Goal: Task Accomplishment & Management: Complete application form

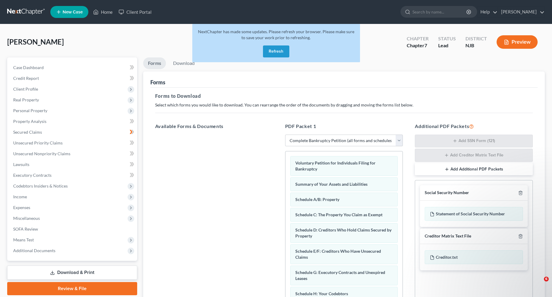
select select "0"
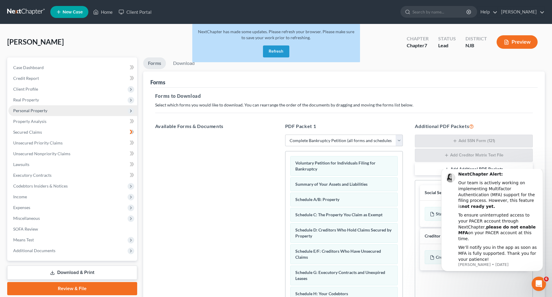
click at [30, 111] on span "Personal Property" at bounding box center [30, 110] width 34 height 5
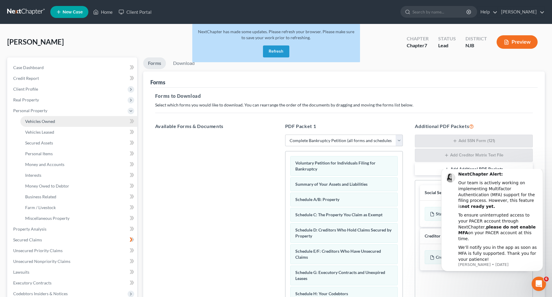
click at [37, 121] on span "Vehicles Owned" at bounding box center [40, 121] width 30 height 5
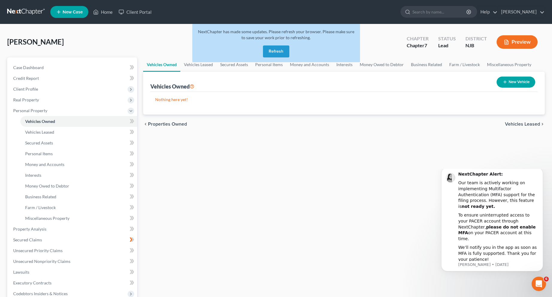
click at [274, 53] on button "Refresh" at bounding box center [276, 51] width 26 height 12
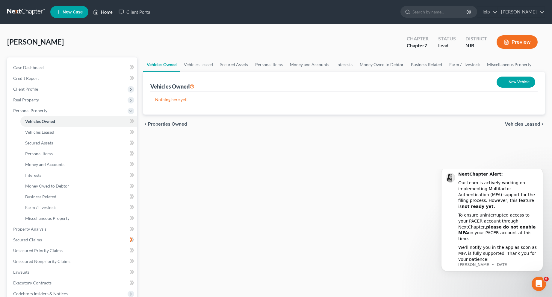
click at [104, 11] on link "Home" at bounding box center [102, 12] width 25 height 11
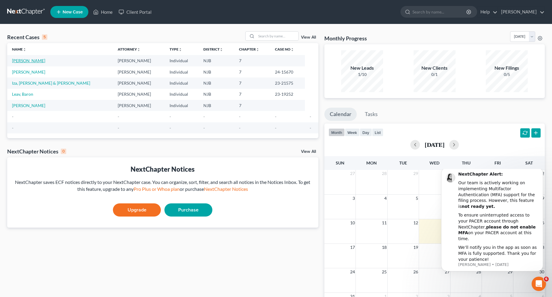
click at [39, 61] on link "[PERSON_NAME]" at bounding box center [28, 60] width 33 height 5
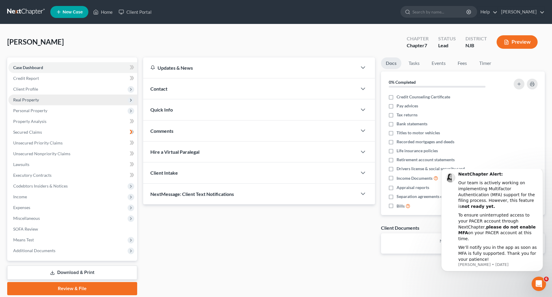
click at [26, 100] on span "Real Property" at bounding box center [26, 99] width 26 height 5
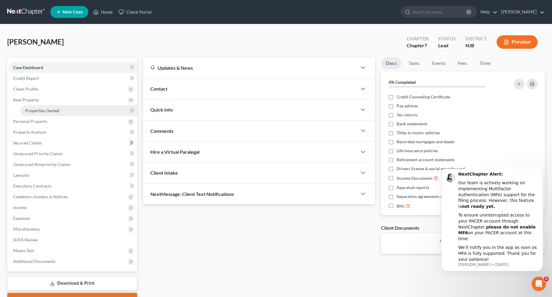
click at [40, 112] on span "Properties Owned" at bounding box center [42, 110] width 34 height 5
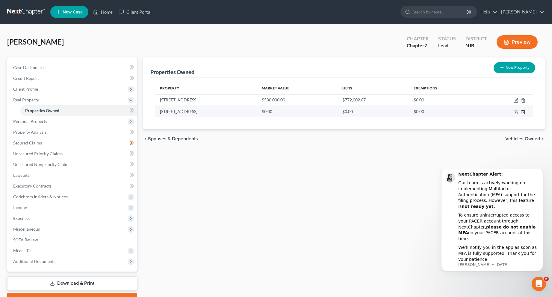
click at [524, 113] on icon "button" at bounding box center [522, 112] width 3 height 4
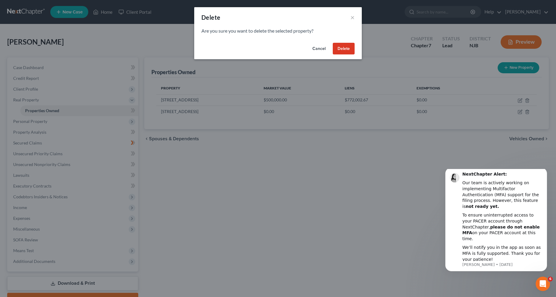
click at [338, 47] on button "Delete" at bounding box center [344, 49] width 22 height 12
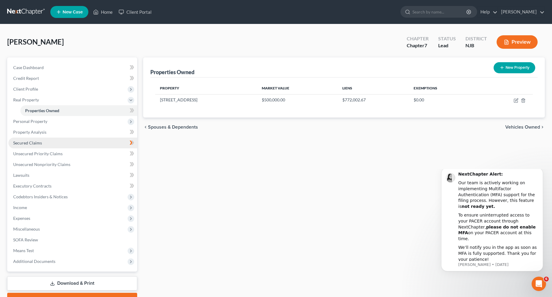
click at [29, 144] on span "Secured Claims" at bounding box center [27, 142] width 29 height 5
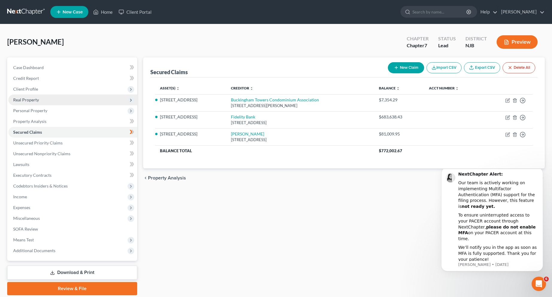
click at [30, 99] on span "Real Property" at bounding box center [26, 99] width 26 height 5
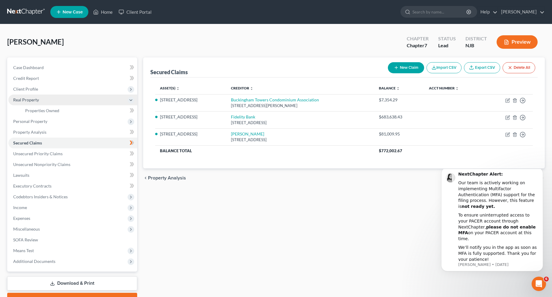
click at [25, 98] on span "Real Property" at bounding box center [26, 99] width 26 height 5
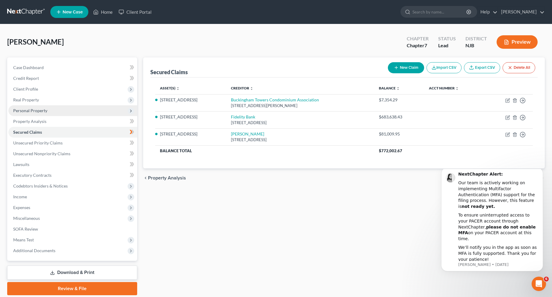
click at [32, 110] on span "Personal Property" at bounding box center [30, 110] width 34 height 5
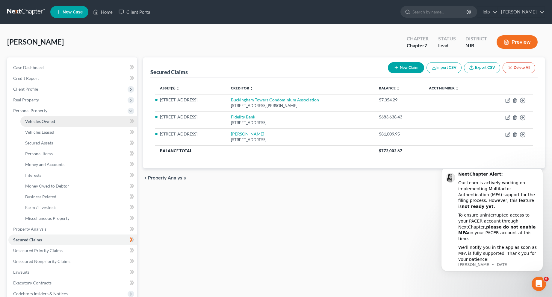
click at [36, 123] on span "Vehicles Owned" at bounding box center [40, 121] width 30 height 5
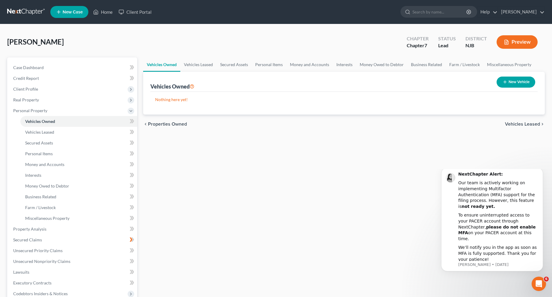
click at [505, 81] on icon "button" at bounding box center [504, 82] width 5 height 5
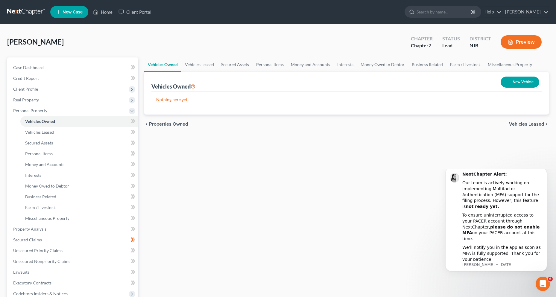
select select "0"
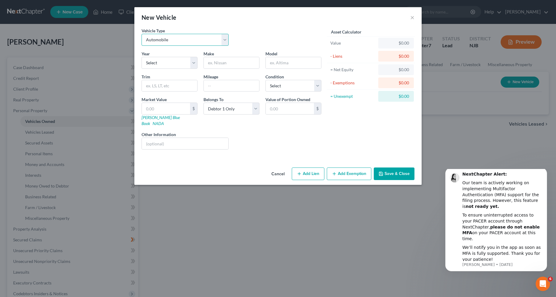
click at [225, 40] on select "Select Automobile Truck Trailer Watercraft Aircraft Motor Home Atv Other Vehicle" at bounding box center [185, 40] width 87 height 12
click at [142, 34] on select "Select Automobile Truck Trailer Watercraft Aircraft Motor Home Atv Other Vehicle" at bounding box center [185, 40] width 87 height 12
click at [194, 62] on select "Select 2026 2025 2024 2023 2022 2021 2020 2019 2018 2017 2016 2015 2014 2013 20…" at bounding box center [170, 63] width 56 height 12
select select "7"
click at [142, 57] on select "Select 2026 2025 2024 2023 2022 2021 2020 2019 2018 2017 2016 2015 2014 2013 20…" at bounding box center [170, 63] width 56 height 12
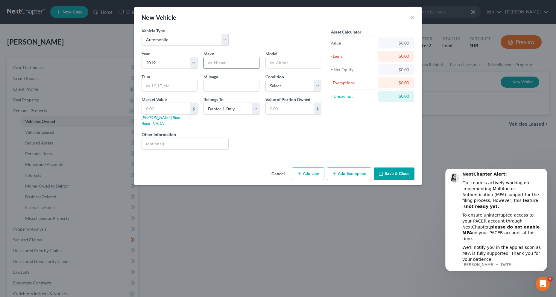
click at [233, 63] on input "text" at bounding box center [231, 62] width 55 height 11
type input "Honda"
click at [290, 66] on input "text" at bounding box center [293, 62] width 55 height 11
type input "CR-V"
click at [319, 87] on select "Select Excellent Very Good Good Fair Poor" at bounding box center [293, 86] width 56 height 12
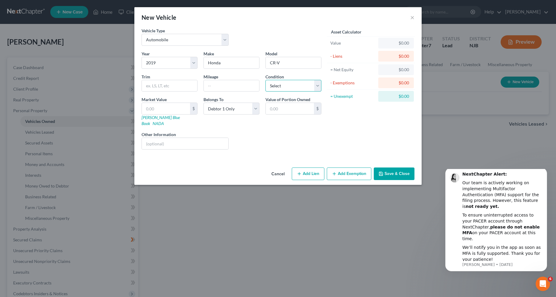
select select "2"
click at [265, 80] on select "Select Excellent Very Good Good Fair Poor" at bounding box center [293, 86] width 56 height 12
click at [161, 110] on input "text" at bounding box center [166, 108] width 48 height 11
type input "2"
type input "2.00"
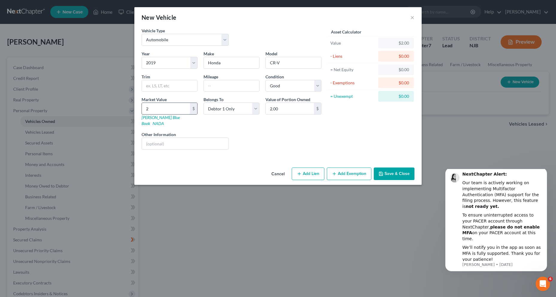
type input "25"
type input "25.00"
type input "250"
type input "250.00"
type input "2500"
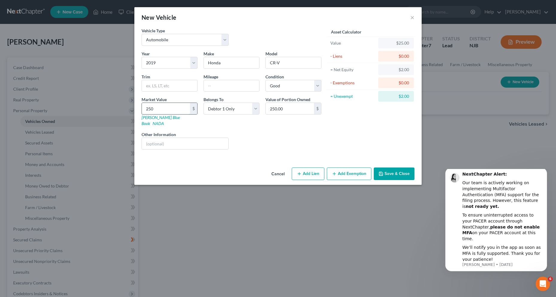
type input "2,500.00"
type input "2,5000"
type input "25,000.00"
click at [148, 110] on input "25,000" at bounding box center [166, 108] width 48 height 11
type input "5,000"
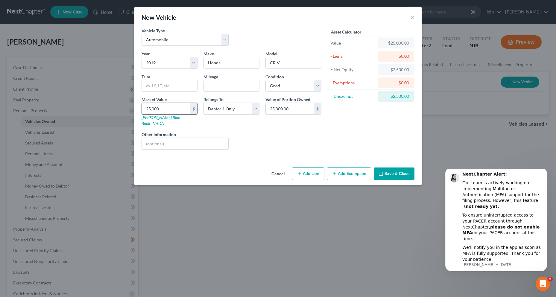
type input "5,000.00"
type input "35,000"
type input "35,000.00"
type input "35,000"
click at [294, 109] on input "35,000.00" at bounding box center [290, 108] width 48 height 11
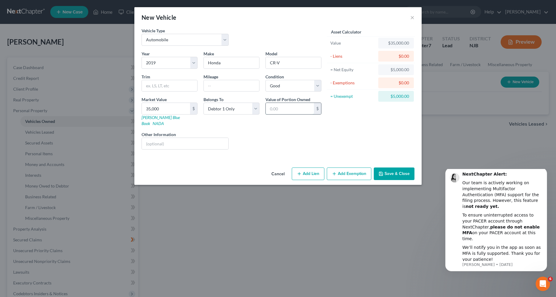
type input "0"
click at [307, 168] on button "Add Lien" at bounding box center [308, 174] width 33 height 13
select select "0"
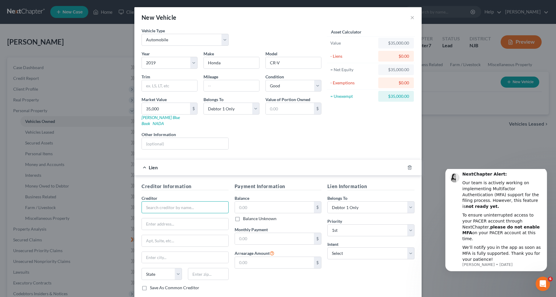
click at [177, 202] on input "text" at bounding box center [185, 207] width 87 height 12
type input "Westlake Financial Services"
click at [178, 218] on input "text" at bounding box center [185, 223] width 86 height 11
type input "P"
type input "4751Wilshire Boulevard"
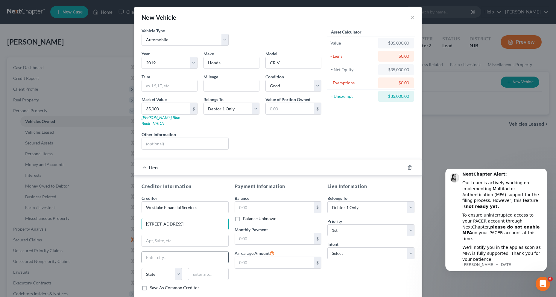
click at [170, 253] on input "text" at bounding box center [185, 257] width 86 height 11
type input "Los Angeles"
click at [176, 268] on select "State AL AK AR AZ CA CO CT DE DC FL GA GU HI ID IL IN IA KS KY LA ME MD MA MI M…" at bounding box center [162, 274] width 40 height 12
select select "4"
click at [142, 268] on select "State AL AK AR AZ CA CO CT DE DC FL GA GU HI ID IL IN IA KS KY LA ME MD MA MI M…" at bounding box center [162, 274] width 40 height 12
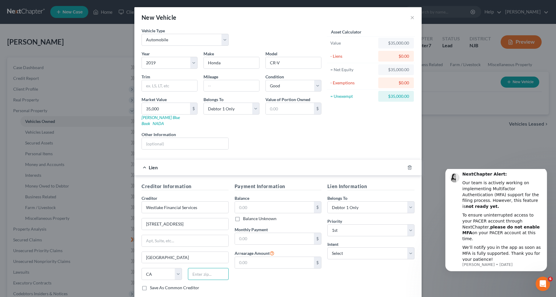
click at [213, 268] on input "text" at bounding box center [208, 274] width 40 height 12
type input "90010"
click at [276, 202] on input "text" at bounding box center [274, 207] width 79 height 11
type input "45,800.00"
click at [254, 234] on input "text" at bounding box center [274, 238] width 79 height 11
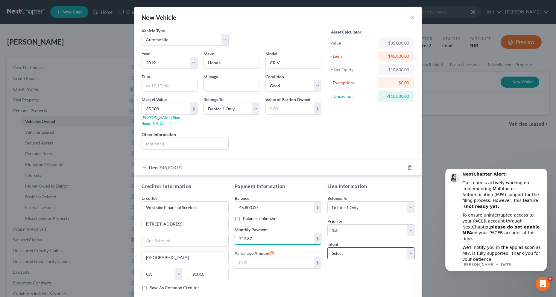
type input "712.87"
click at [410, 247] on select "Select Surrender Redeem Reaffirm Avoid Other" at bounding box center [370, 253] width 87 height 12
select select "2"
click at [327, 247] on select "Select Surrender Redeem Reaffirm Avoid Other" at bounding box center [370, 253] width 87 height 12
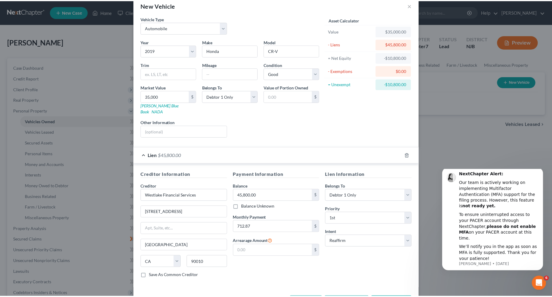
scroll to position [30, 0]
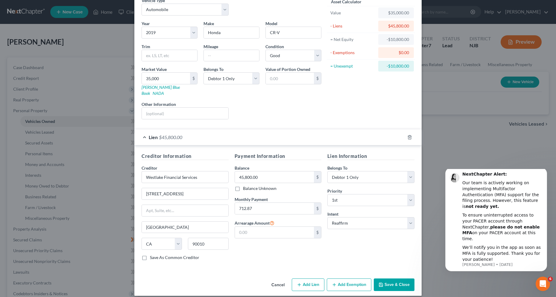
click at [391, 279] on button "Save & Close" at bounding box center [394, 285] width 41 height 13
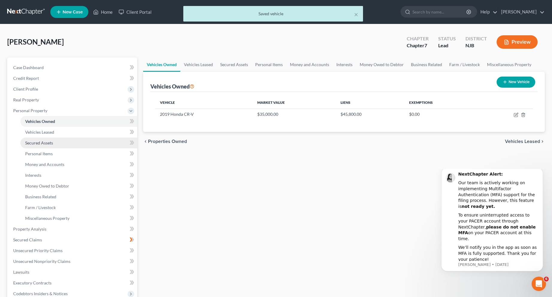
click at [36, 140] on span "Secured Assets" at bounding box center [39, 142] width 28 height 5
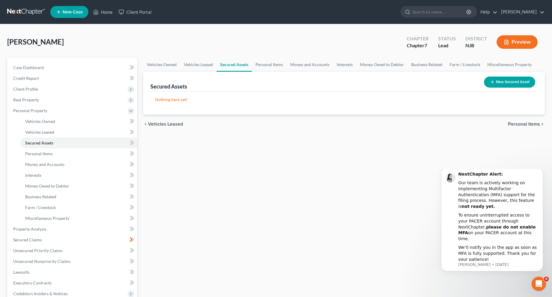
click at [500, 82] on button "New Secured Asset" at bounding box center [509, 82] width 51 height 11
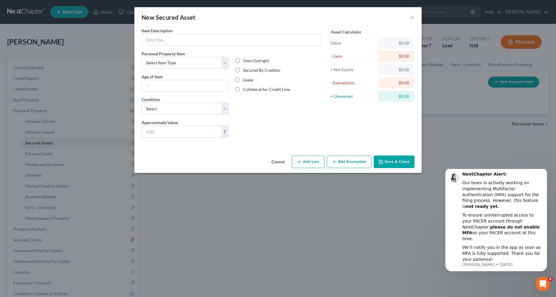
click at [277, 162] on button "Cancel" at bounding box center [278, 162] width 23 height 12
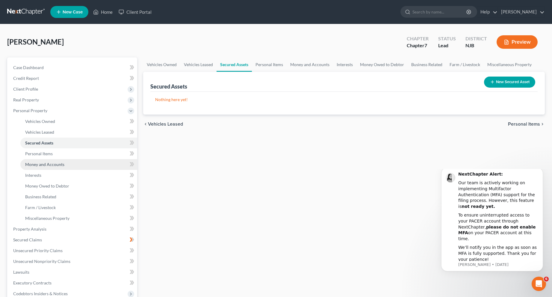
click at [52, 165] on span "Money and Accounts" at bounding box center [44, 164] width 39 height 5
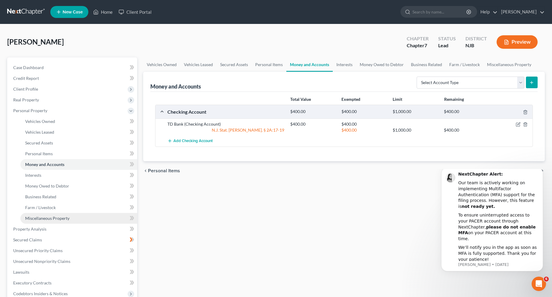
click at [54, 218] on span "Miscellaneous Property" at bounding box center [47, 218] width 44 height 5
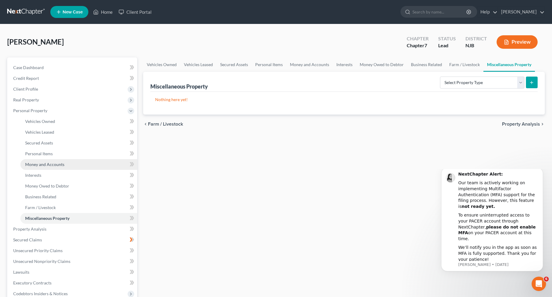
click at [50, 165] on span "Money and Accounts" at bounding box center [44, 164] width 39 height 5
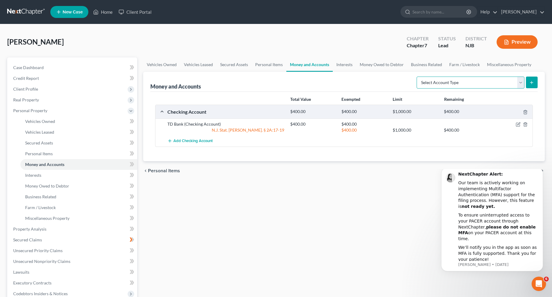
click at [520, 80] on select "Select Account Type Brokerage Cash on Hand Certificates of Deposit Checking Acc…" at bounding box center [470, 83] width 108 height 12
click at [519, 83] on select "Select Account Type Brokerage Cash on Hand Certificates of Deposit Checking Acc…" at bounding box center [470, 83] width 108 height 12
click at [548, 75] on div "Jones-Obando, Kitty Upgraded Chapter Chapter 7 Status Lead District NJB Preview…" at bounding box center [276, 219] width 552 height 391
click at [39, 198] on span "Business Related" at bounding box center [40, 196] width 31 height 5
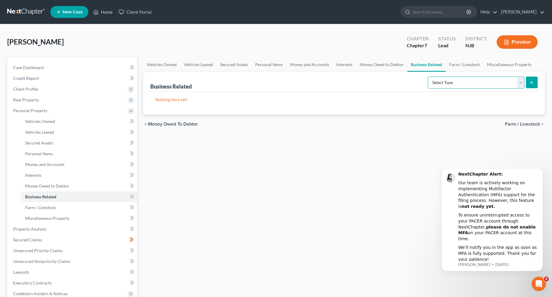
click at [520, 86] on select "Select Type Customer Lists Franchises Inventory Licenses Machinery Office Equip…" at bounding box center [475, 83] width 97 height 12
click at [359, 183] on div "Vehicles Owned Vehicles Leased Secured Assets Personal Items Money and Accounts…" at bounding box center [343, 230] width 407 height 346
click at [50, 221] on link "Miscellaneous Property" at bounding box center [78, 218] width 117 height 11
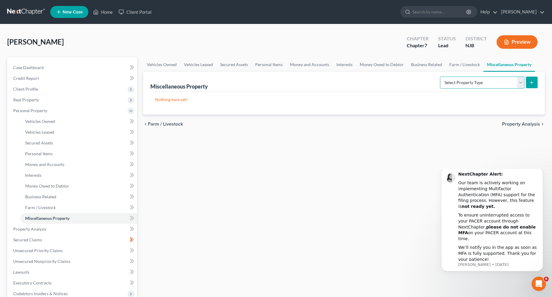
click at [520, 82] on select "Select Property Type Assigned for Creditor Benefit Within 1 Year Holding for An…" at bounding box center [482, 83] width 84 height 12
click at [42, 155] on span "Personal Items" at bounding box center [39, 153] width 28 height 5
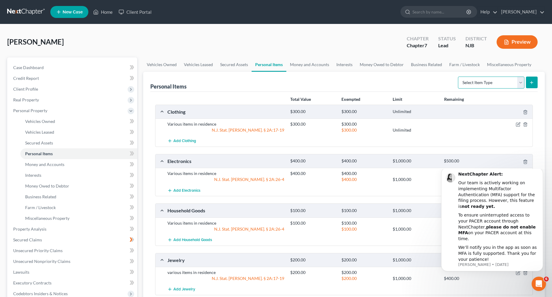
click at [520, 82] on select "Select Item Type Clothing Collectibles Of Value Electronics Firearms Household …" at bounding box center [491, 83] width 66 height 12
click at [542, 98] on div "Personal Items Select Item Type Clothing Collectibles Of Value Electronics Fire…" at bounding box center [343, 191] width 401 height 238
click at [59, 188] on span "Money Owed to Debtor" at bounding box center [47, 185] width 44 height 5
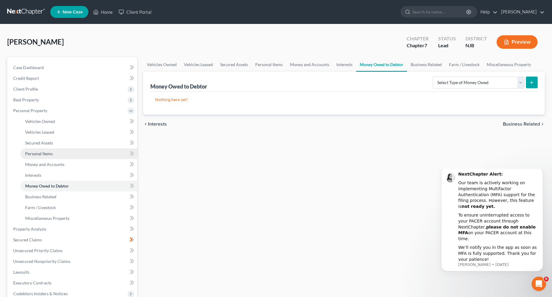
click at [37, 152] on span "Personal Items" at bounding box center [39, 153] width 28 height 5
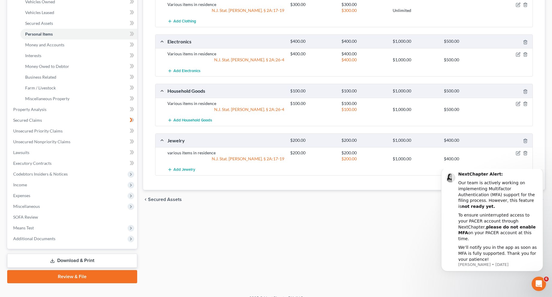
scroll to position [129, 0]
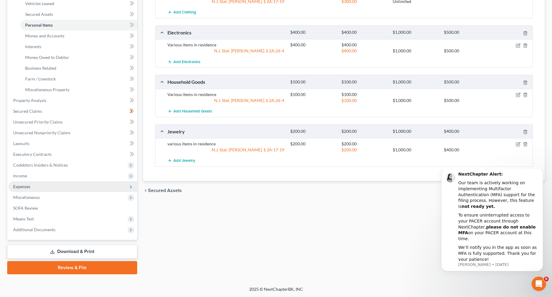
click at [17, 187] on span "Expenses" at bounding box center [21, 186] width 17 height 5
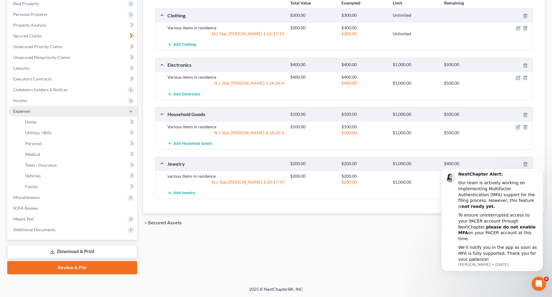
scroll to position [96, 0]
click at [34, 176] on span "Vehicles" at bounding box center [33, 175] width 16 height 5
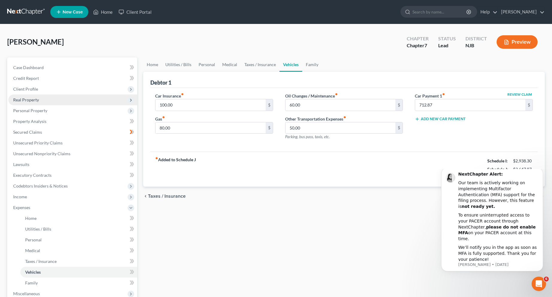
click at [34, 101] on span "Real Property" at bounding box center [26, 99] width 26 height 5
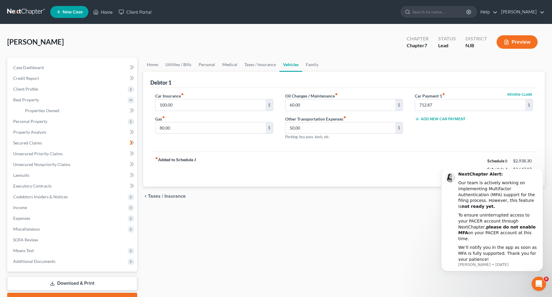
click at [377, 244] on div "Home Utilities / Bills Personal Medical Taxes / Insurance Vehicles Family Debto…" at bounding box center [343, 181] width 407 height 249
click at [37, 65] on span "Case Dashboard" at bounding box center [28, 67] width 31 height 5
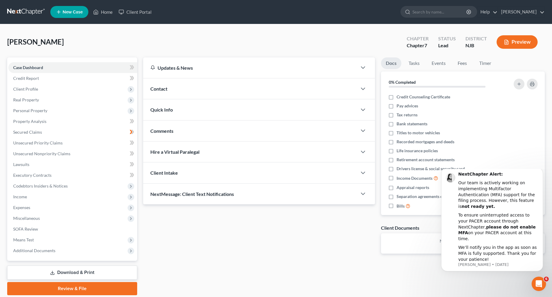
click at [85, 271] on link "Download & Print" at bounding box center [72, 273] width 130 height 14
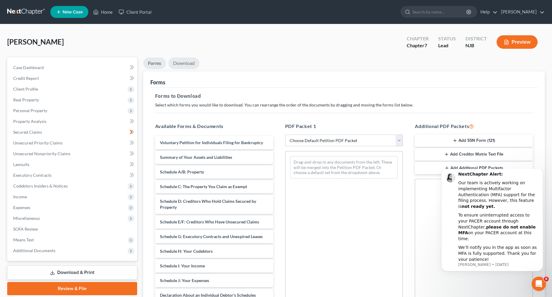
click at [180, 63] on link "Download" at bounding box center [183, 63] width 31 height 12
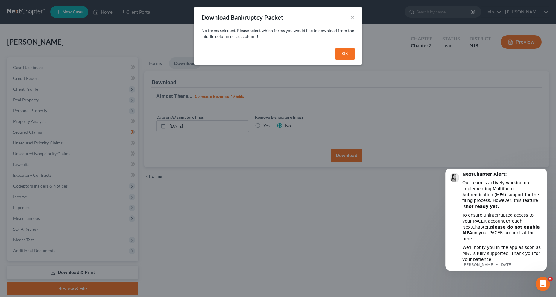
click at [347, 53] on button "OK" at bounding box center [344, 54] width 19 height 12
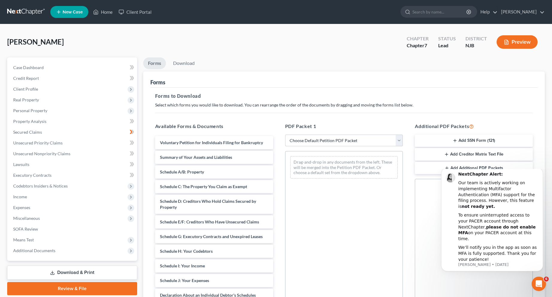
click at [397, 143] on select "Choose Default Petition PDF Packet Complete Bankruptcy Petition (all forms and …" at bounding box center [344, 141] width 118 height 12
select select "0"
click at [285, 135] on select "Choose Default Petition PDF Packet Complete Bankruptcy Petition (all forms and …" at bounding box center [344, 141] width 118 height 12
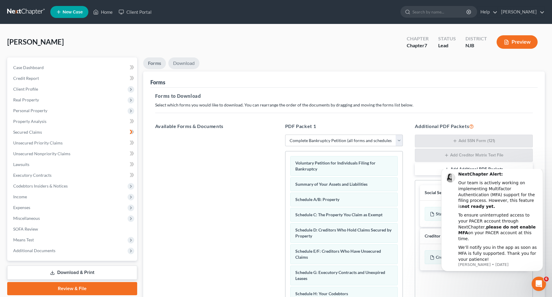
click at [184, 64] on link "Download" at bounding box center [183, 63] width 31 height 12
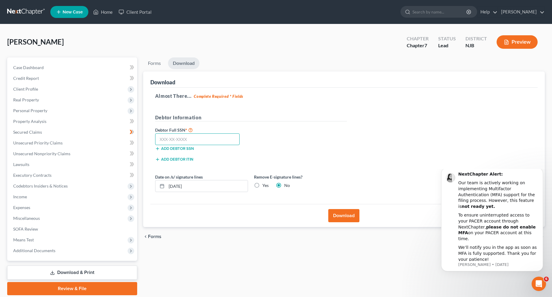
click at [198, 140] on input "text" at bounding box center [197, 139] width 85 height 12
type input "781-71-3309"
click at [262, 186] on label "Yes" at bounding box center [265, 186] width 6 height 6
click at [265, 186] on input "Yes" at bounding box center [267, 185] width 4 height 4
radio input "true"
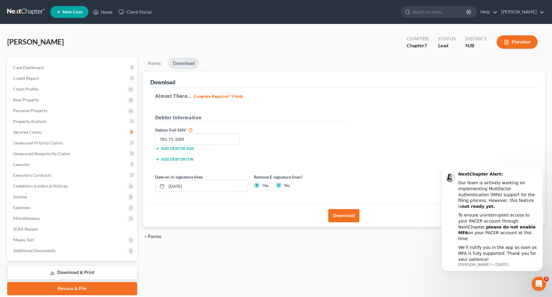
radio input "false"
click at [335, 215] on button "Download" at bounding box center [343, 215] width 31 height 13
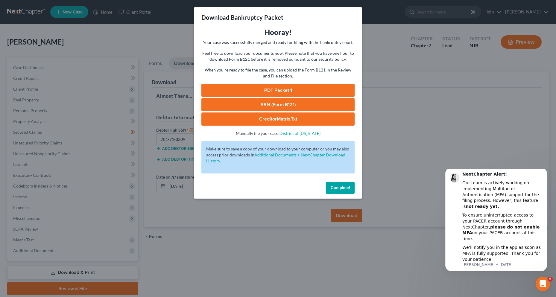
click at [284, 90] on link "PDF Packet 1" at bounding box center [277, 90] width 153 height 13
click at [284, 103] on link "SSN (Form B121)" at bounding box center [277, 104] width 153 height 13
click at [277, 117] on link "CreditorMatrix.txt" at bounding box center [277, 119] width 153 height 13
click at [336, 187] on span "Complete!" at bounding box center [340, 187] width 19 height 5
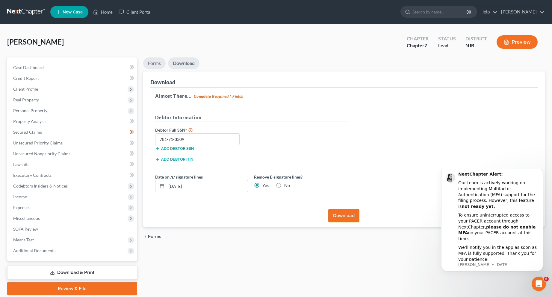
click at [154, 62] on link "Forms" at bounding box center [154, 63] width 22 height 12
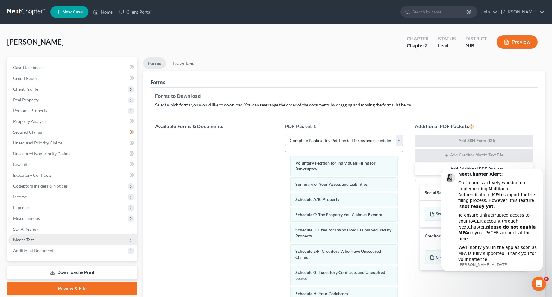
click at [27, 239] on span "Means Test" at bounding box center [23, 239] width 21 height 5
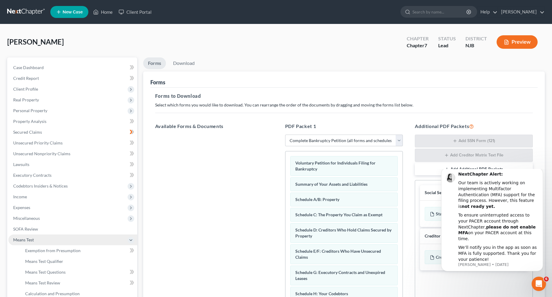
click at [27, 239] on span "Means Test" at bounding box center [23, 239] width 21 height 5
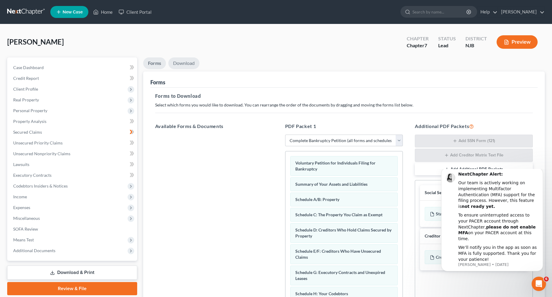
click at [182, 64] on link "Download" at bounding box center [183, 63] width 31 height 12
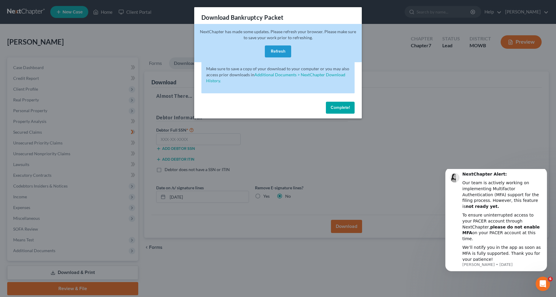
click at [275, 51] on button "Refresh" at bounding box center [278, 51] width 26 height 12
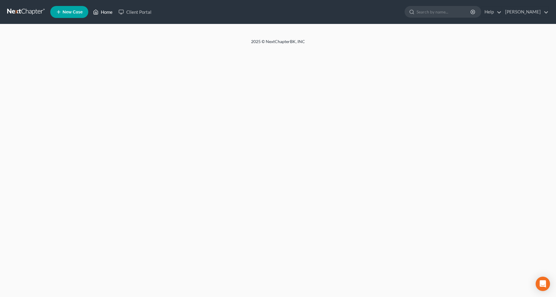
click at [108, 10] on link "Home" at bounding box center [102, 12] width 25 height 11
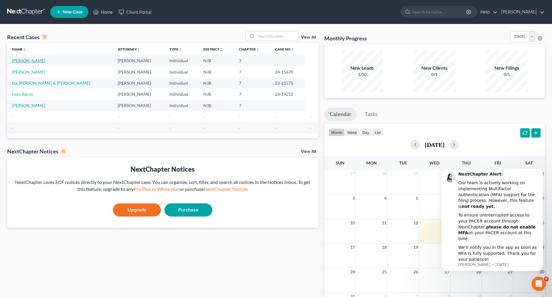
click at [42, 60] on link "[PERSON_NAME]" at bounding box center [28, 60] width 33 height 5
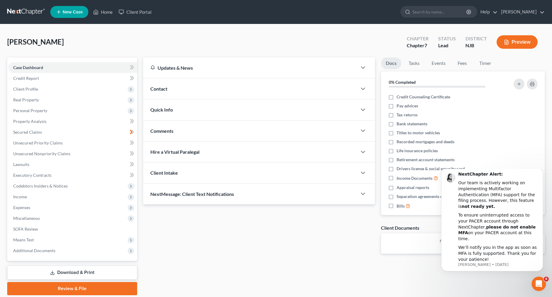
click at [100, 272] on link "Download & Print" at bounding box center [72, 273] width 130 height 14
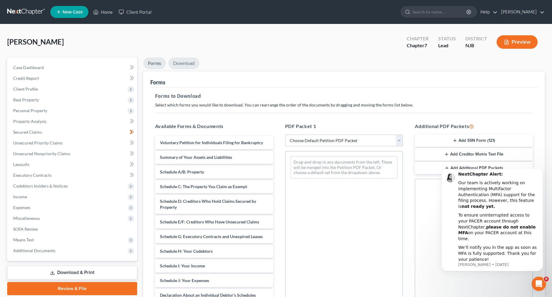
click at [181, 65] on link "Download" at bounding box center [183, 63] width 31 height 12
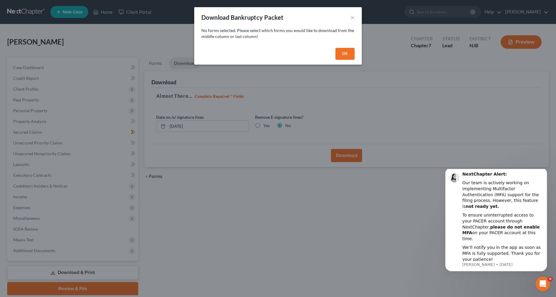
click at [344, 52] on button "OK" at bounding box center [344, 54] width 19 height 12
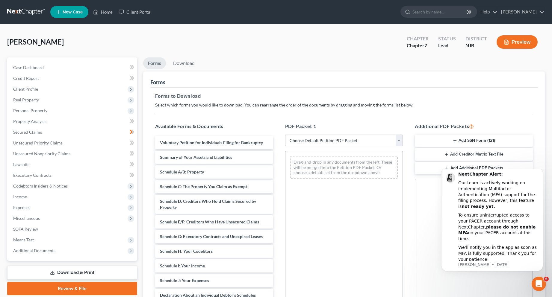
click at [400, 140] on select "Choose Default Petition PDF Packet Complete Bankruptcy Petition (all forms and …" at bounding box center [344, 141] width 118 height 12
select select "0"
click at [285, 135] on select "Choose Default Petition PDF Packet Complete Bankruptcy Petition (all forms and …" at bounding box center [344, 141] width 118 height 12
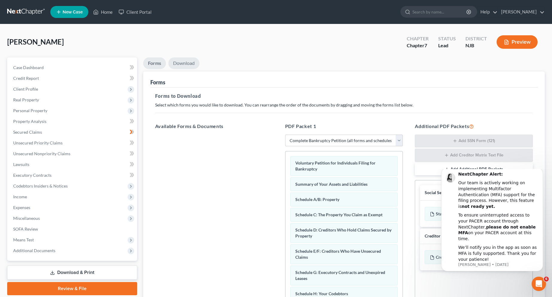
click at [185, 66] on link "Download" at bounding box center [183, 63] width 31 height 12
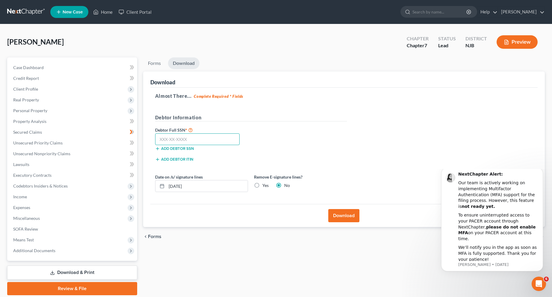
click at [196, 140] on input "text" at bounding box center [197, 139] width 85 height 12
type input "789-71-3309"
click at [345, 213] on button "Download" at bounding box center [343, 215] width 31 height 13
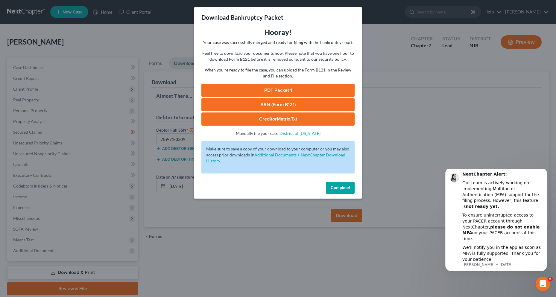
click at [280, 90] on link "PDF Packet 1" at bounding box center [277, 90] width 153 height 13
click at [267, 106] on link "SSN (Form B121)" at bounding box center [277, 104] width 153 height 13
click at [335, 187] on span "Complete!" at bounding box center [340, 187] width 19 height 5
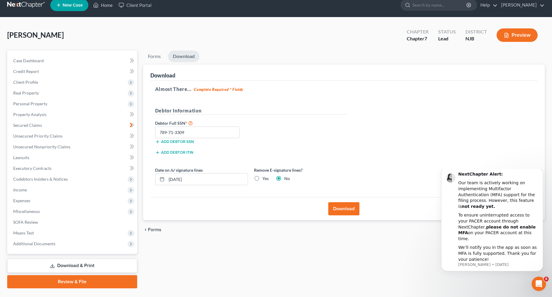
scroll to position [12, 0]
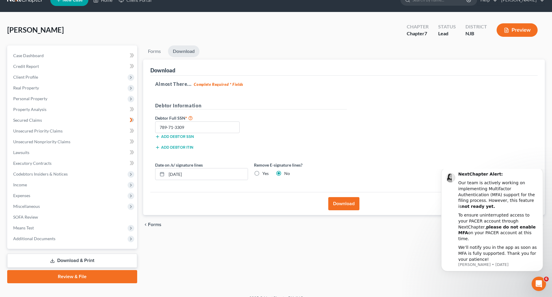
click at [75, 277] on link "Review & File" at bounding box center [72, 276] width 130 height 13
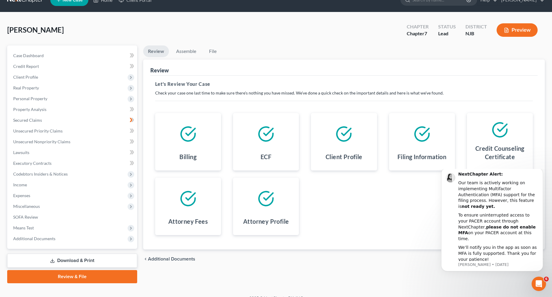
scroll to position [21, 0]
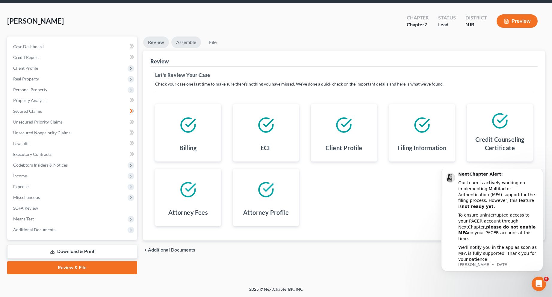
click at [188, 44] on link "Assemble" at bounding box center [186, 43] width 30 height 12
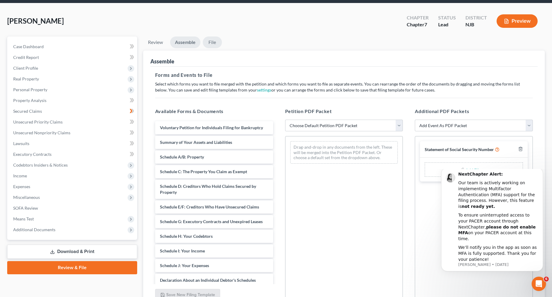
click at [213, 42] on link "File" at bounding box center [212, 43] width 19 height 12
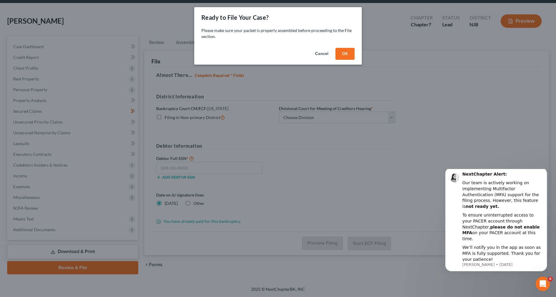
click at [340, 53] on button "OK" at bounding box center [344, 54] width 19 height 12
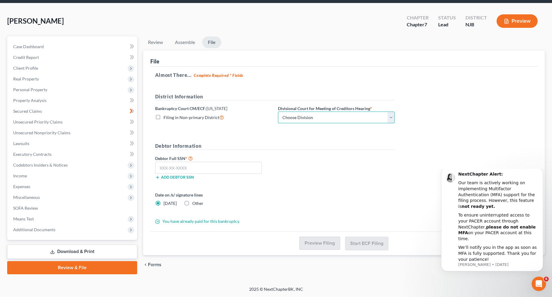
click at [390, 117] on select "Choose Division Camden Camden/Trenton Newark Trenton" at bounding box center [336, 118] width 117 height 12
select select "2"
click at [278, 112] on select "Choose Division Camden Camden/Trenton Newark Trenton" at bounding box center [336, 118] width 117 height 12
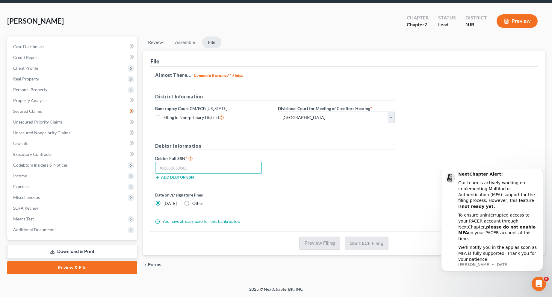
click at [205, 165] on input "text" at bounding box center [208, 168] width 107 height 12
type input "781-71-3309"
click at [212, 43] on link "File" at bounding box center [211, 43] width 19 height 12
click at [163, 119] on label "Filing in Non-primary District" at bounding box center [193, 117] width 60 height 7
click at [166, 118] on input "Filing in Non-primary District" at bounding box center [168, 116] width 4 height 4
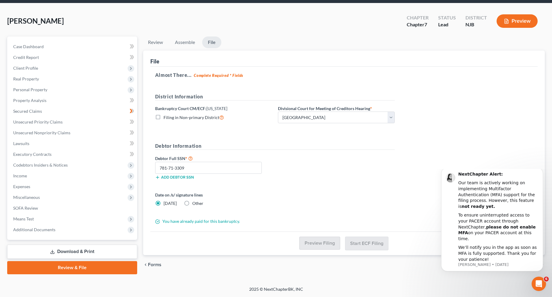
checkbox input "true"
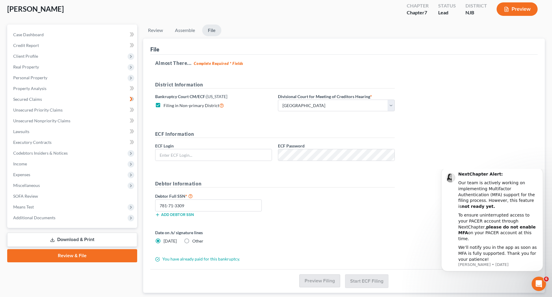
scroll to position [41, 0]
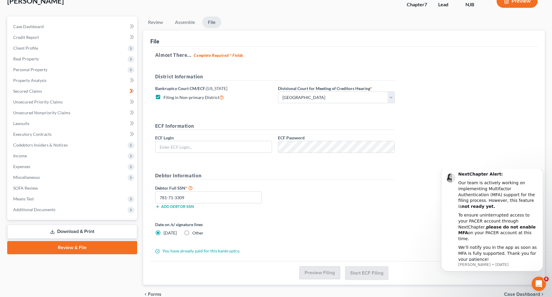
click at [68, 230] on link "Download & Print" at bounding box center [72, 232] width 130 height 14
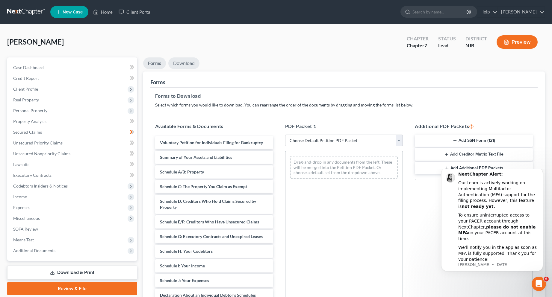
click at [179, 64] on link "Download" at bounding box center [183, 63] width 31 height 12
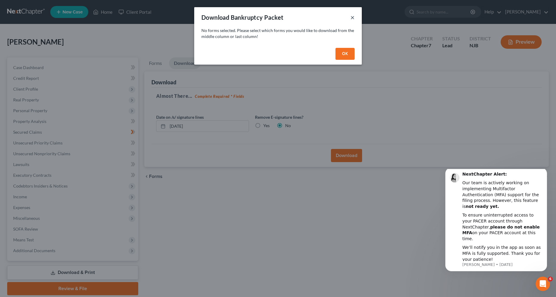
click at [353, 17] on button "×" at bounding box center [352, 17] width 4 height 7
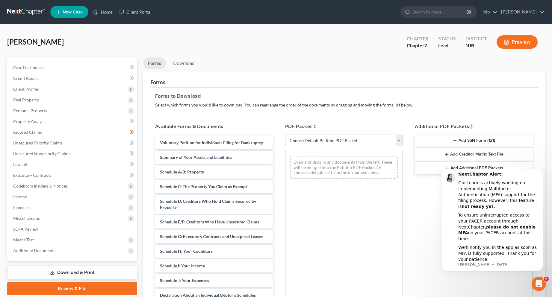
click at [398, 141] on select "Choose Default Petition PDF Packet Complete Bankruptcy Petition (all forms and …" at bounding box center [344, 141] width 118 height 12
select select "0"
click at [285, 135] on select "Choose Default Petition PDF Packet Complete Bankruptcy Petition (all forms and …" at bounding box center [344, 141] width 118 height 12
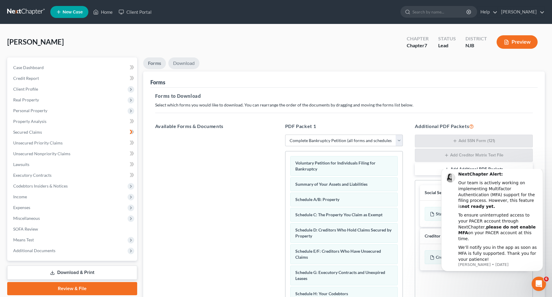
click at [183, 60] on link "Download" at bounding box center [183, 63] width 31 height 12
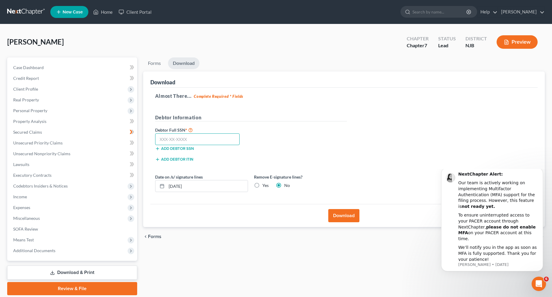
click at [201, 139] on input "text" at bounding box center [197, 139] width 85 height 12
type input "789-71-3309"
click at [339, 217] on button "Download" at bounding box center [343, 215] width 31 height 13
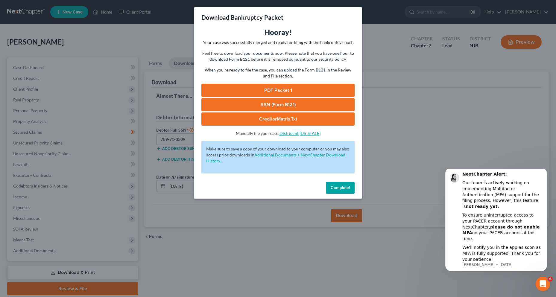
click at [295, 134] on link "District of [US_STATE]" at bounding box center [300, 133] width 41 height 5
